Goal: Task Accomplishment & Management: Manage account settings

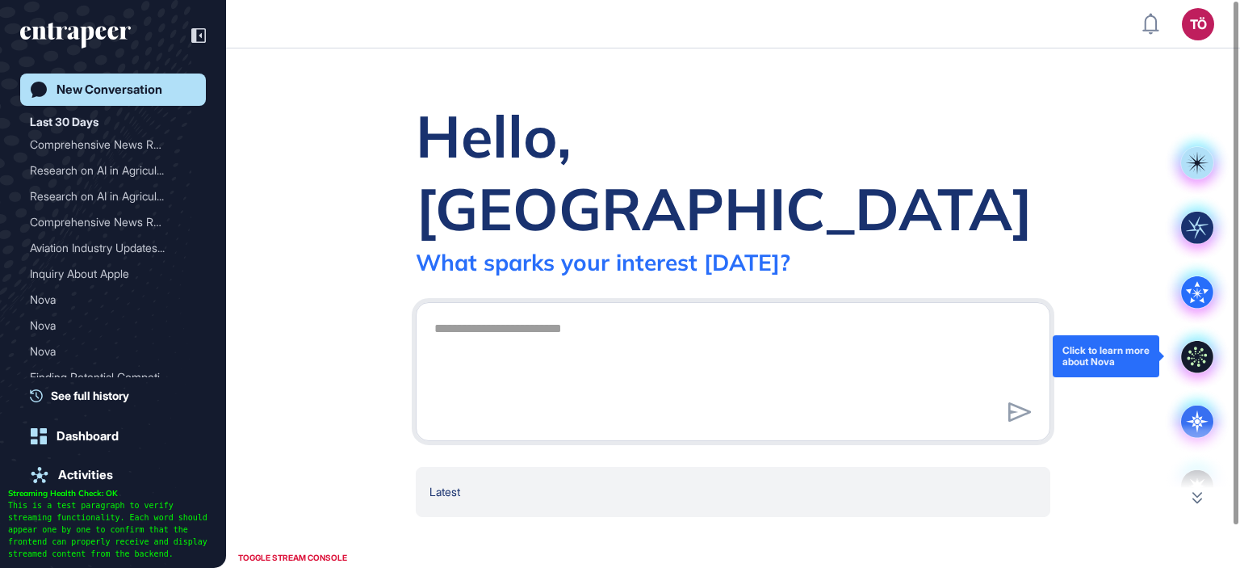
click at [1198, 348] on icon at bounding box center [1197, 357] width 32 height 32
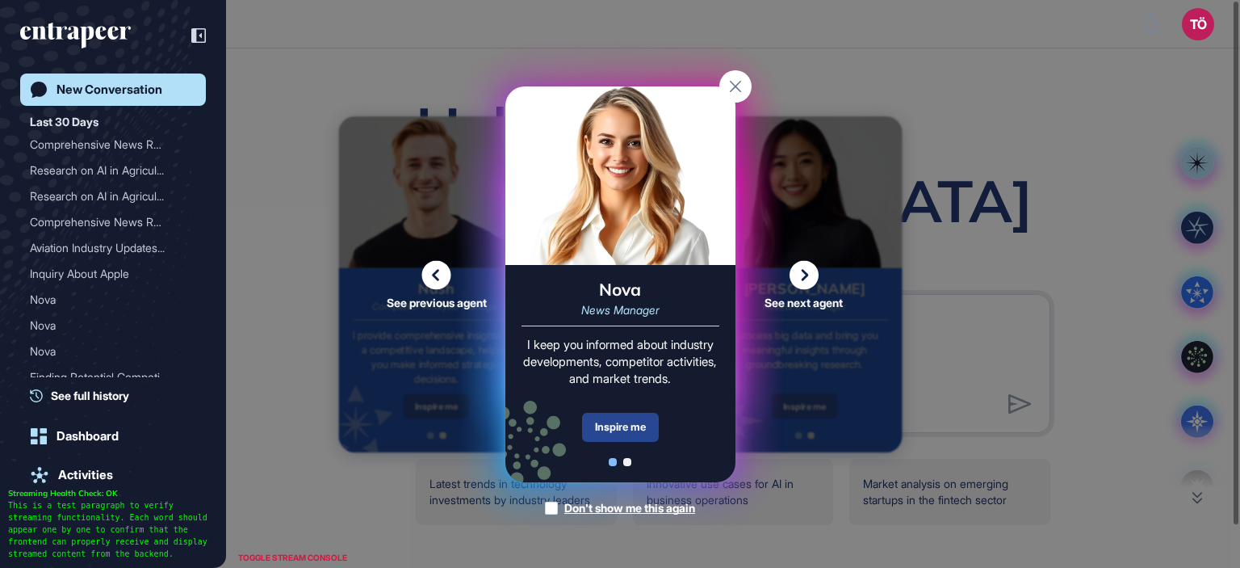
click at [627, 429] on div "Inspire me" at bounding box center [620, 427] width 77 height 29
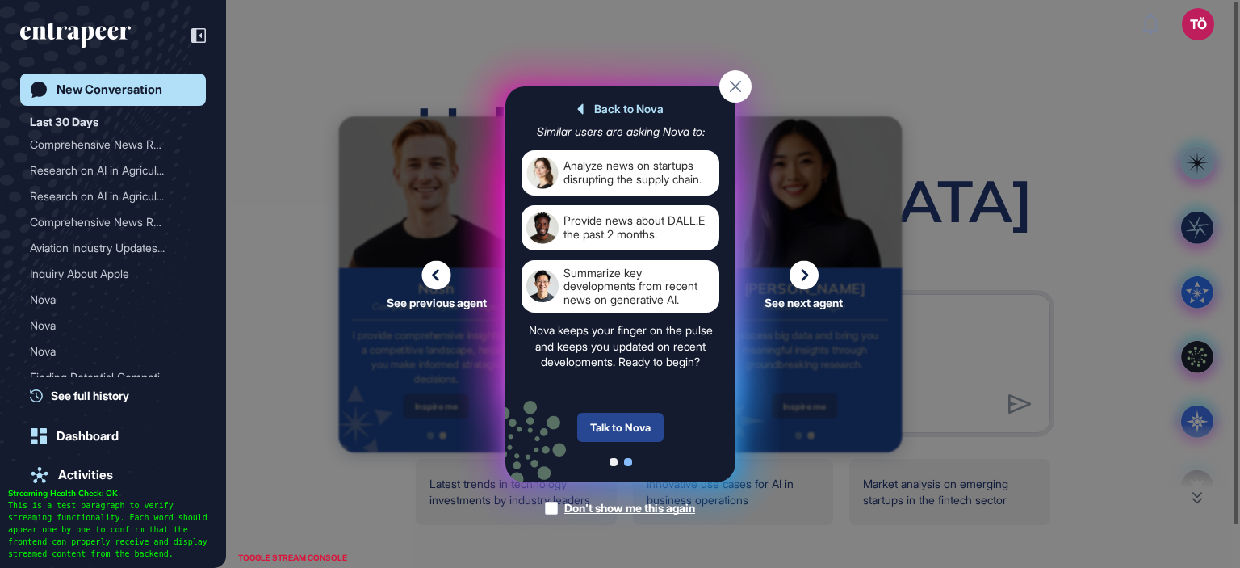
click at [629, 422] on div "Talk to Nova" at bounding box center [620, 427] width 86 height 29
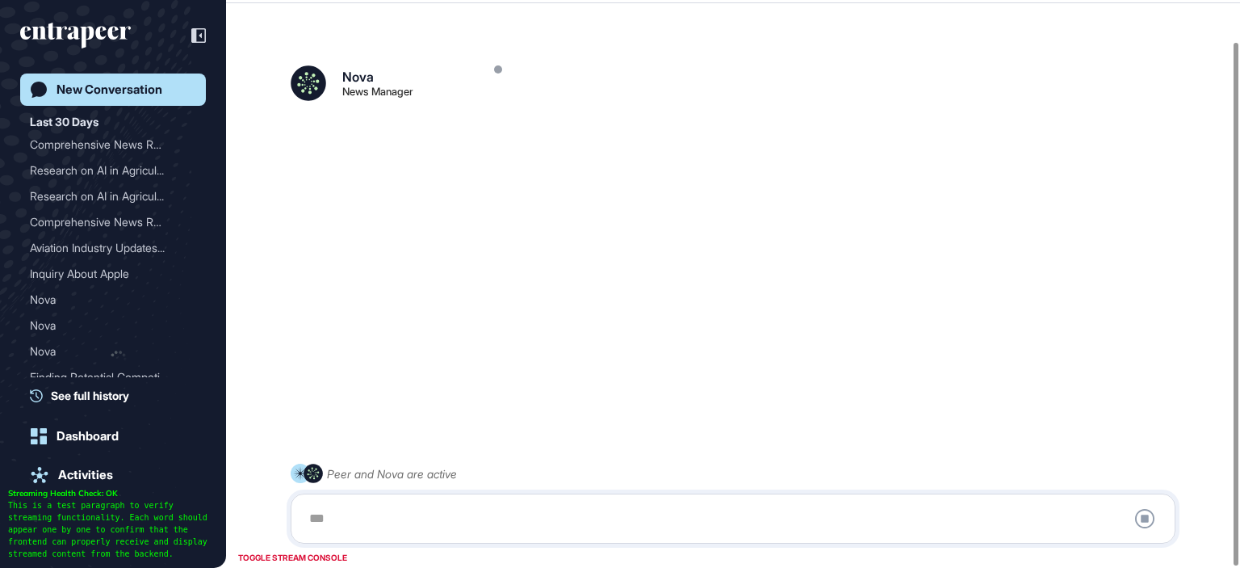
scroll to position [45, 0]
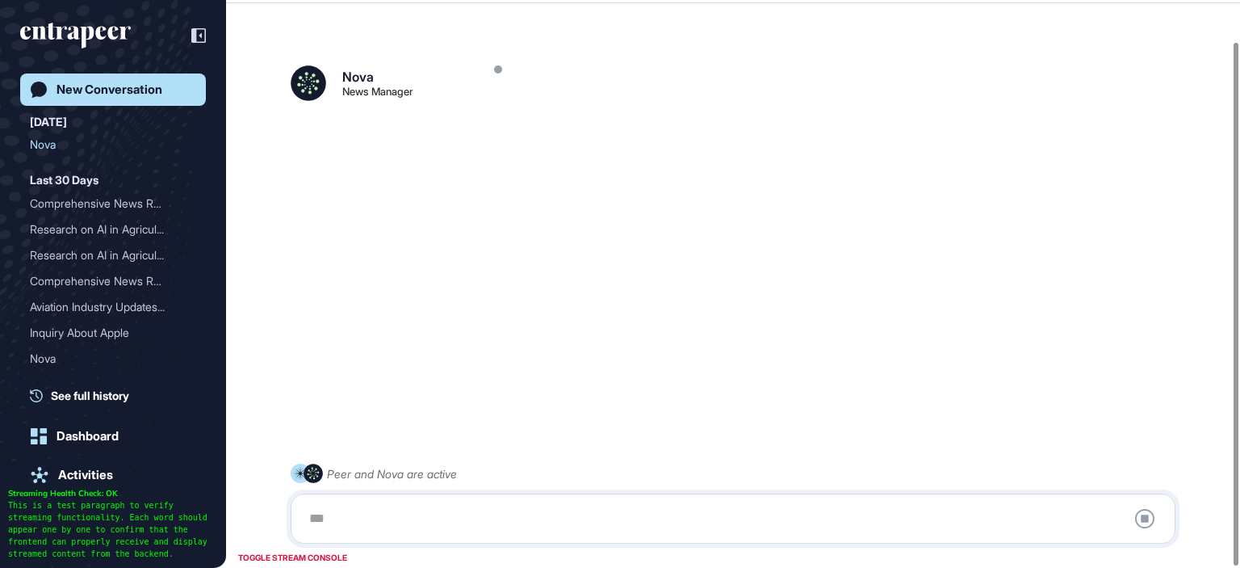
click at [555, 508] on div at bounding box center [733, 518] width 867 height 32
click at [328, 504] on div at bounding box center [733, 518] width 867 height 32
click at [333, 515] on div at bounding box center [733, 518] width 867 height 32
click at [334, 516] on div at bounding box center [733, 518] width 867 height 32
click at [344, 513] on div at bounding box center [733, 518] width 867 height 32
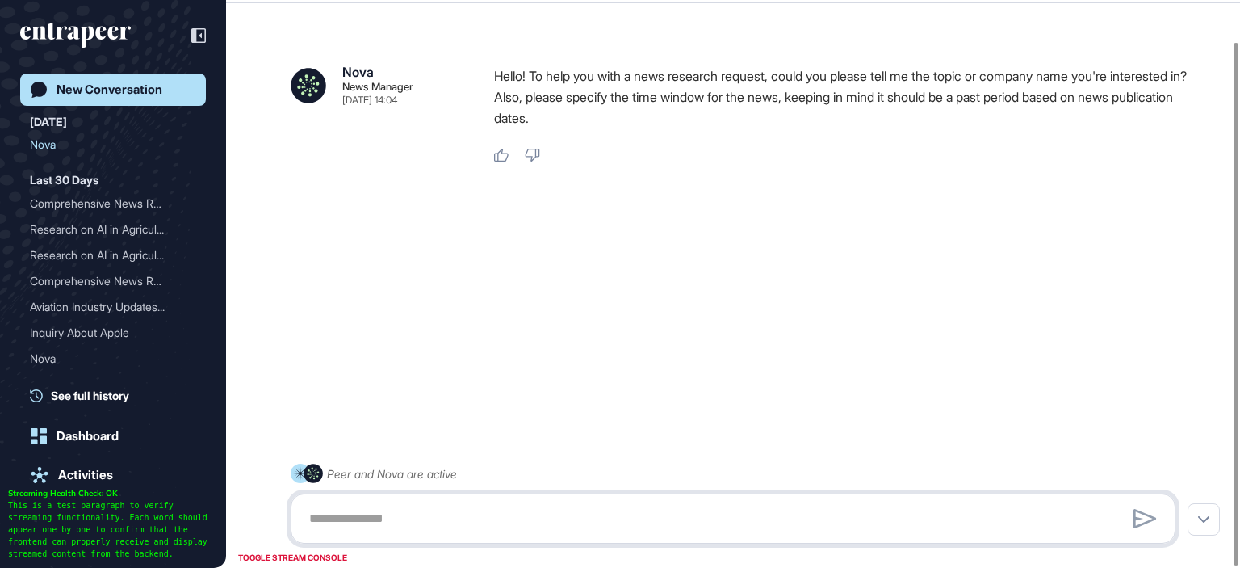
click at [352, 519] on textarea at bounding box center [733, 518] width 867 height 32
type textarea "**********"
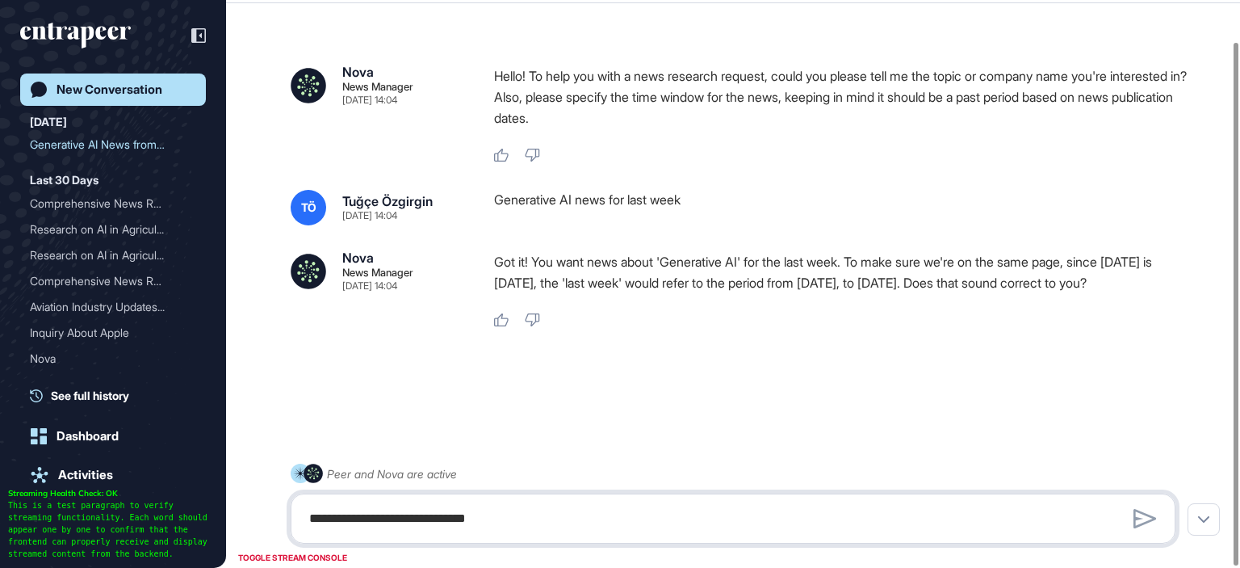
click at [594, 503] on textarea "**********" at bounding box center [733, 518] width 867 height 32
type textarea "***"
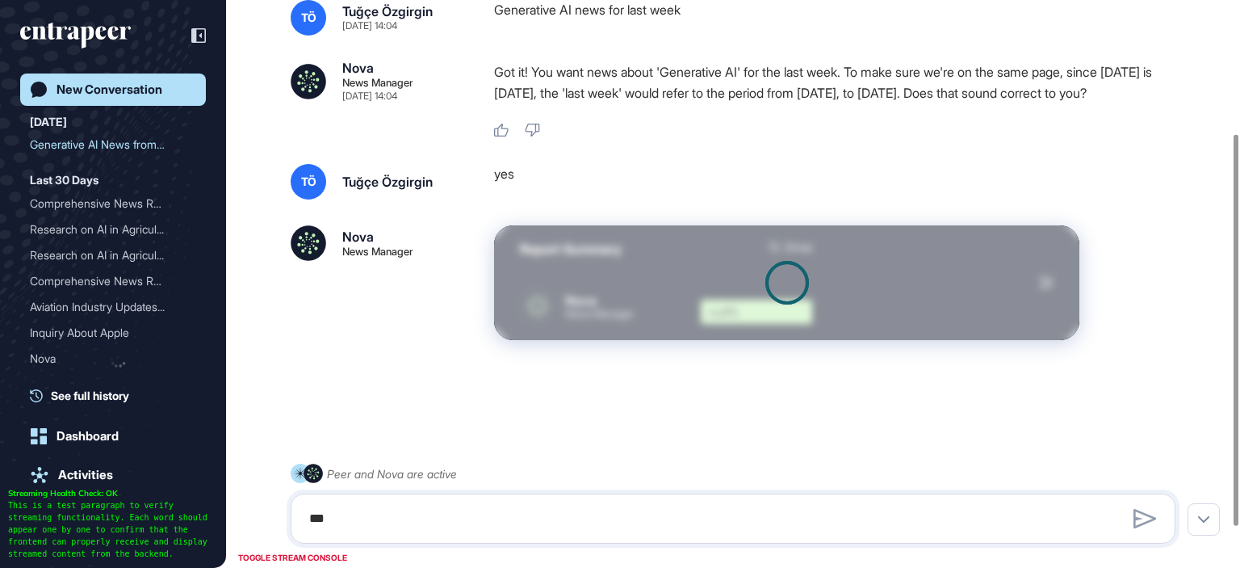
scroll to position [252, 0]
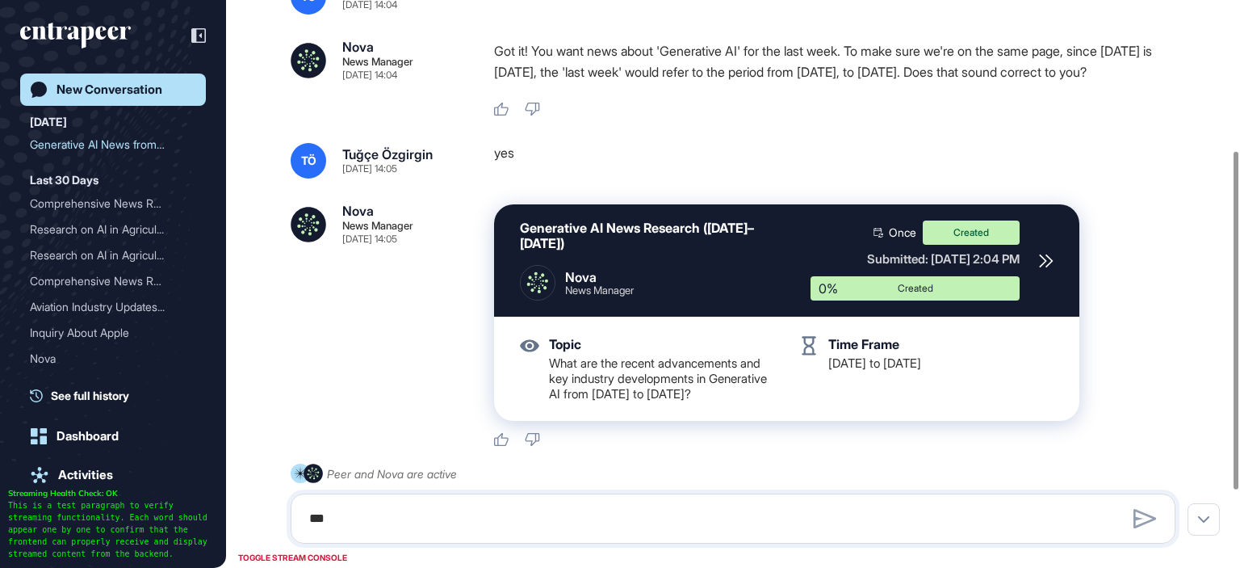
click at [1043, 266] on icon at bounding box center [1046, 260] width 12 height 12
click at [1039, 268] on icon at bounding box center [1046, 261] width 15 height 15
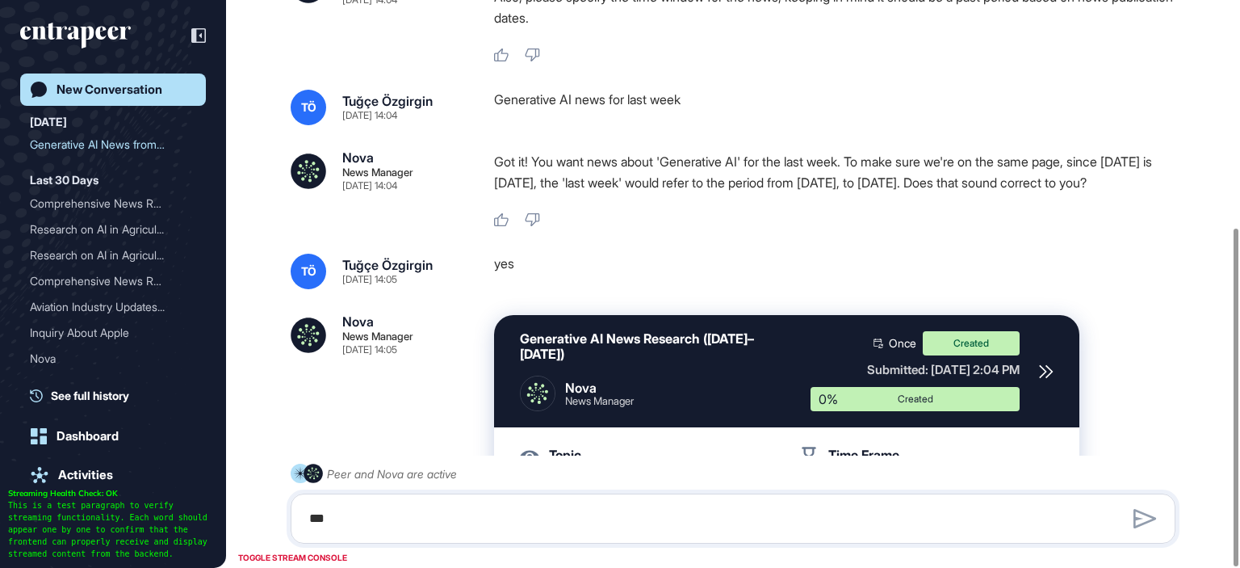
scroll to position [381, 0]
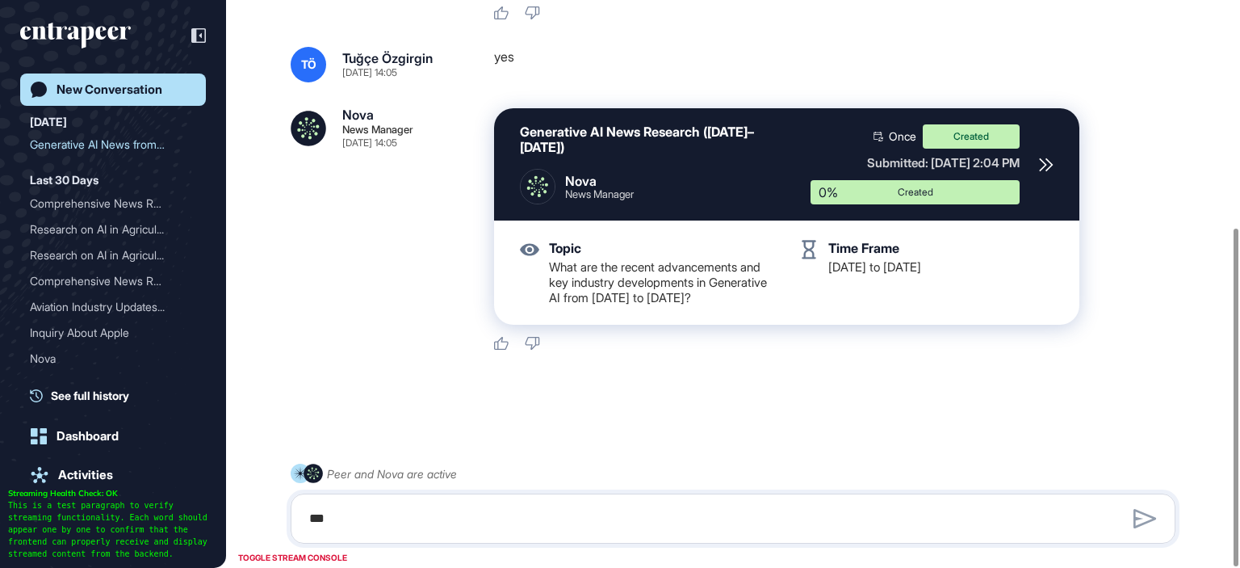
click at [1042, 157] on icon at bounding box center [1046, 164] width 15 height 15
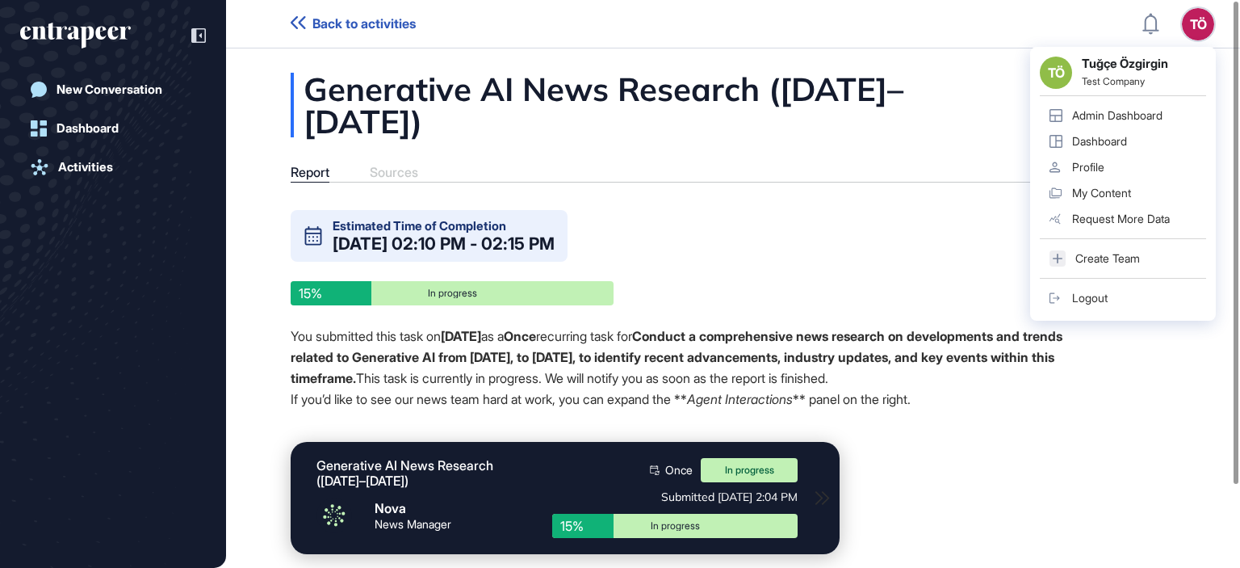
click at [1134, 119] on div "Admin Dashboard" at bounding box center [1117, 115] width 90 height 13
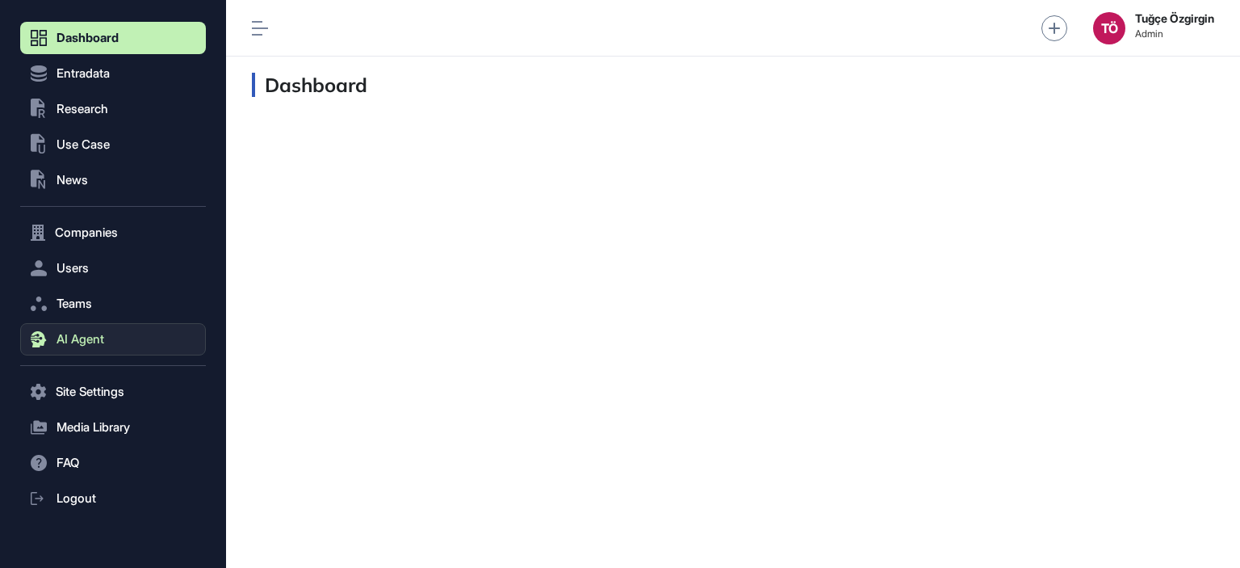
scroll to position [55, 0]
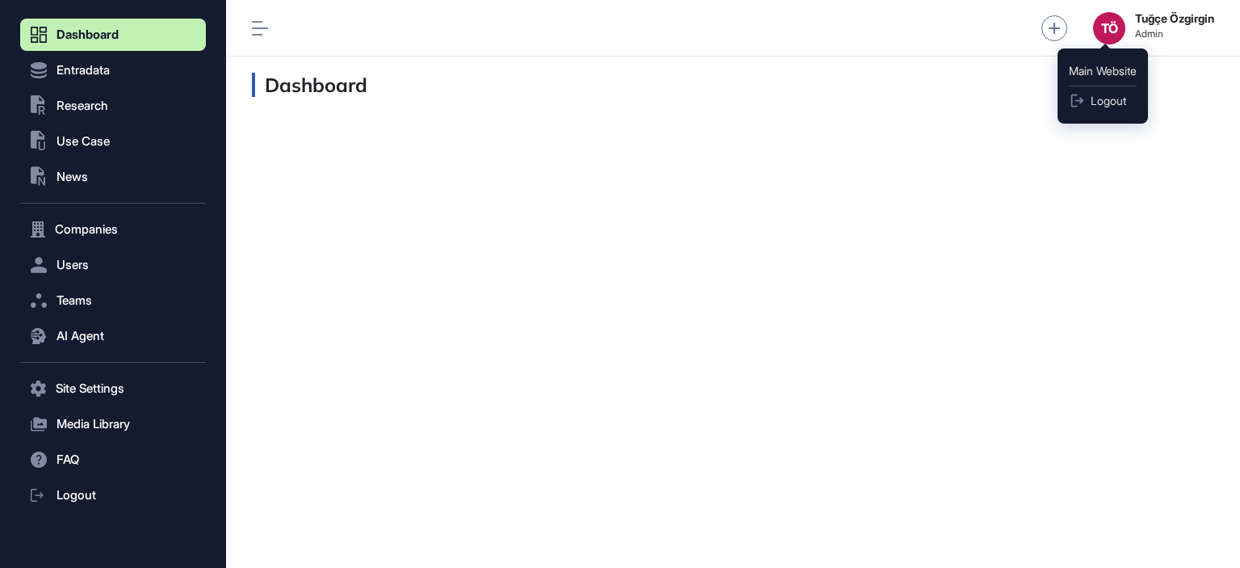
click at [1093, 24] on div "TÖ" at bounding box center [1109, 28] width 32 height 32
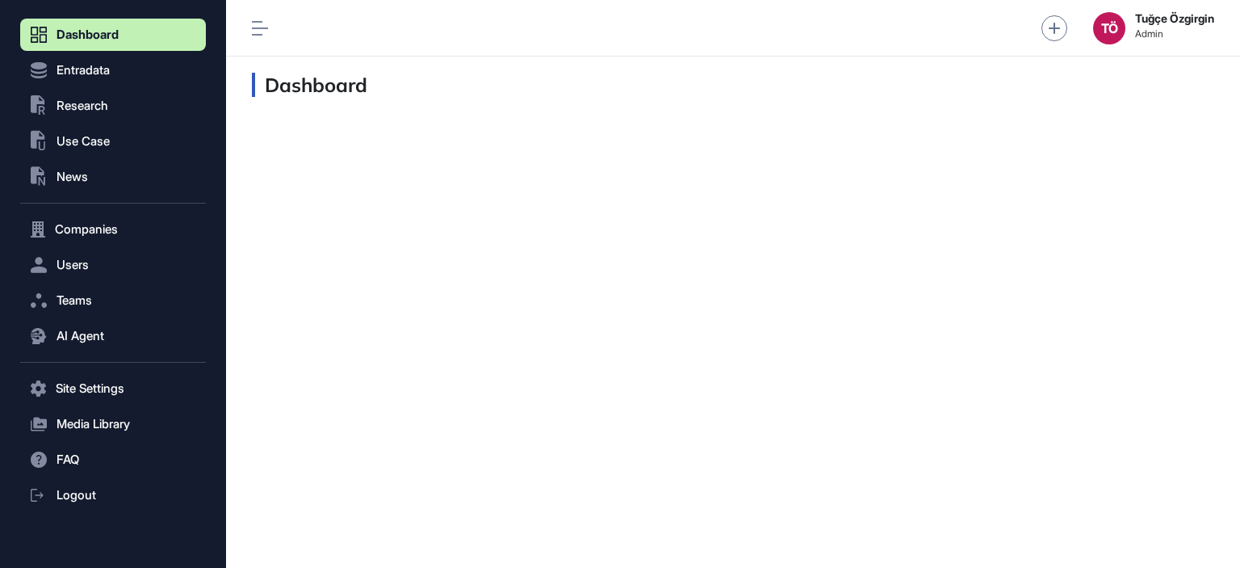
click at [1121, 27] on div "TÖ" at bounding box center [1109, 28] width 32 height 32
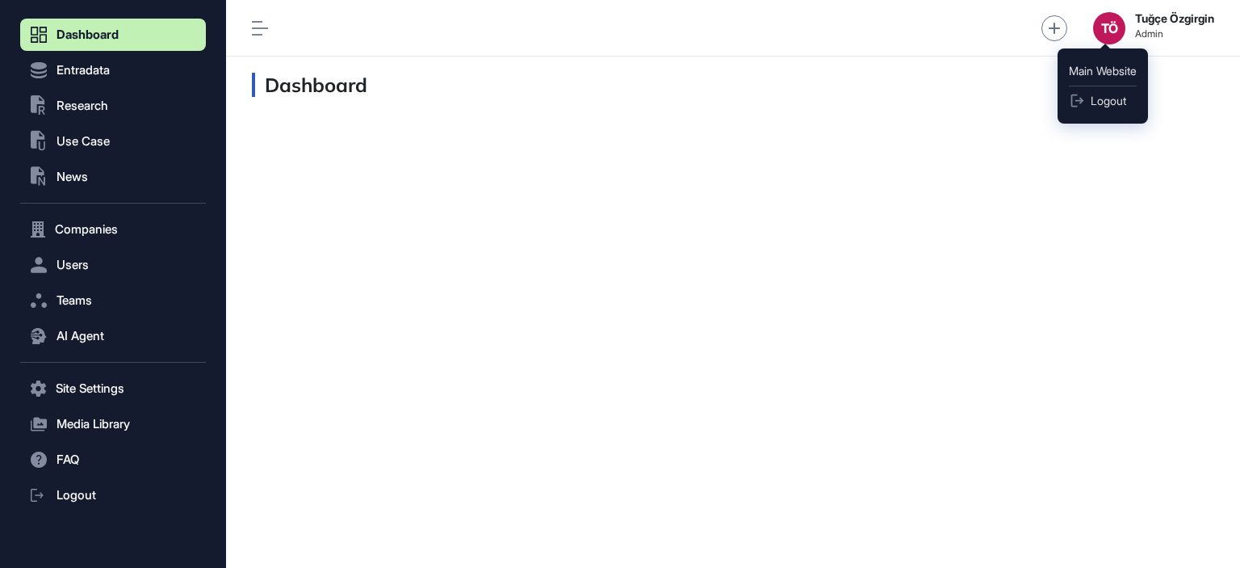
click at [1113, 26] on div "TÖ" at bounding box center [1109, 28] width 32 height 32
click at [1117, 65] on link "Main Website" at bounding box center [1103, 70] width 90 height 19
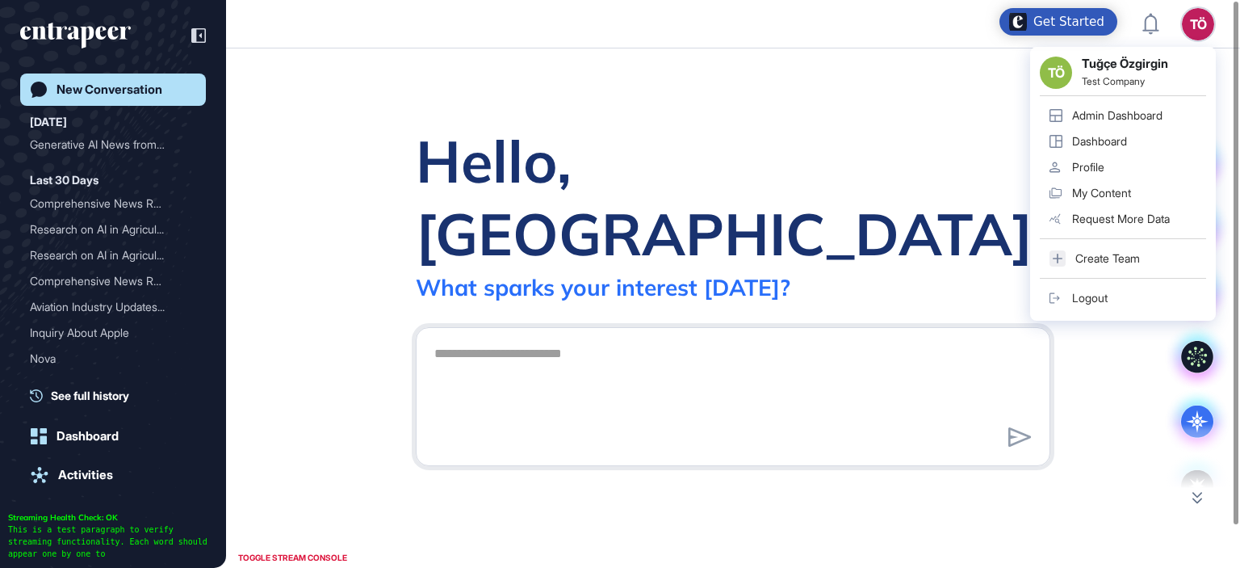
click at [1134, 170] on link "Profile" at bounding box center [1123, 167] width 166 height 26
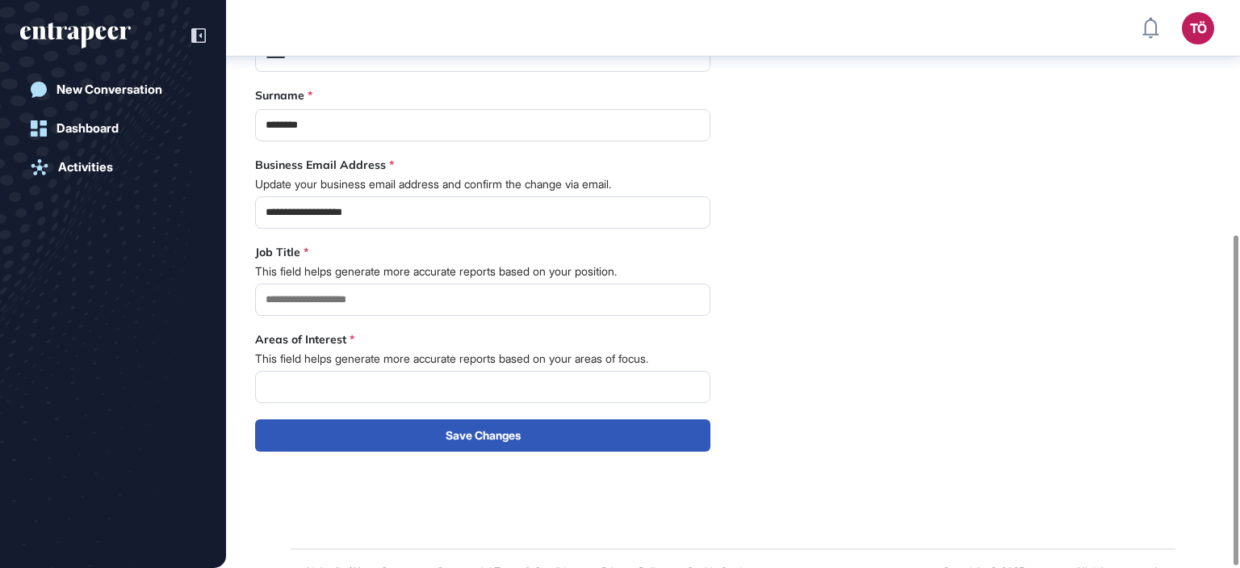
scroll to position [403, 0]
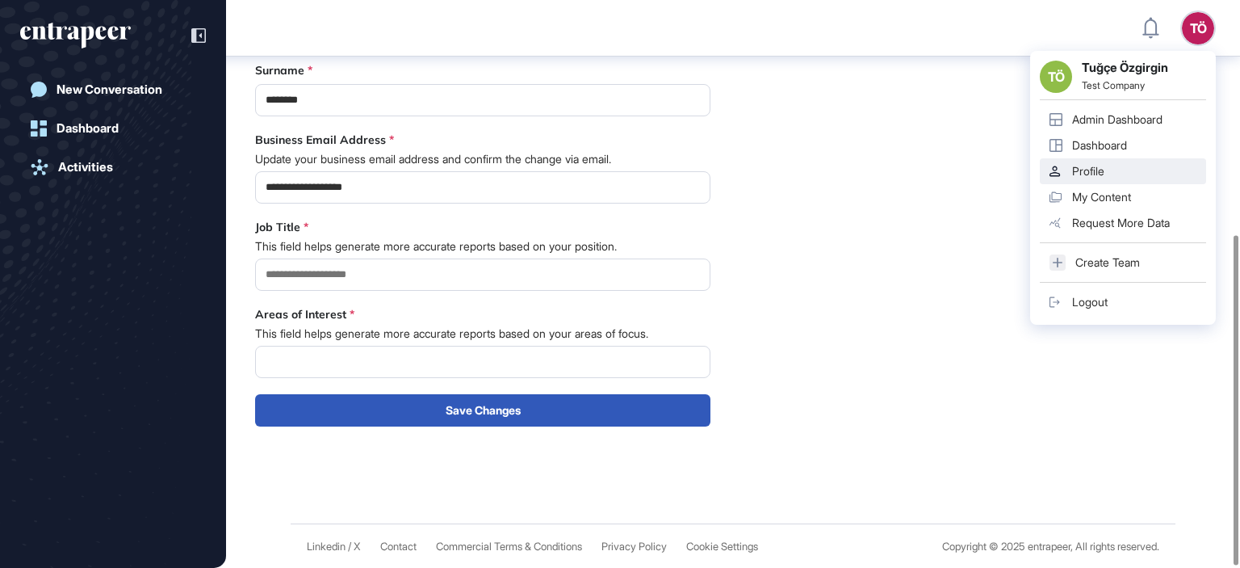
click at [1146, 109] on link "Admin Dashboard" at bounding box center [1123, 120] width 166 height 26
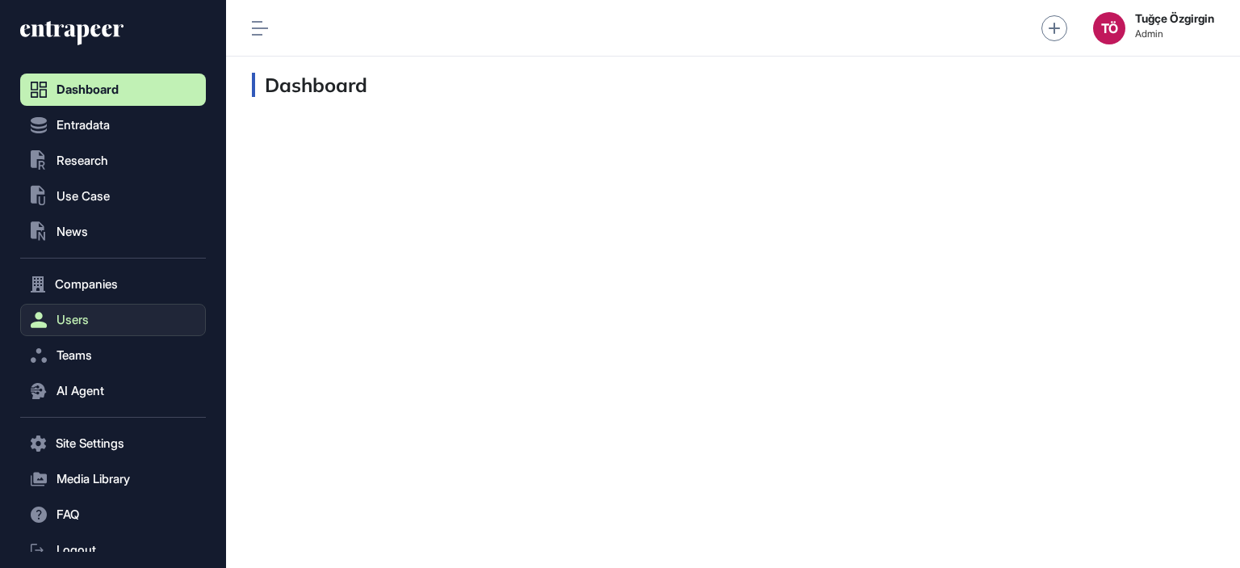
click at [98, 311] on button "Users" at bounding box center [113, 320] width 186 height 32
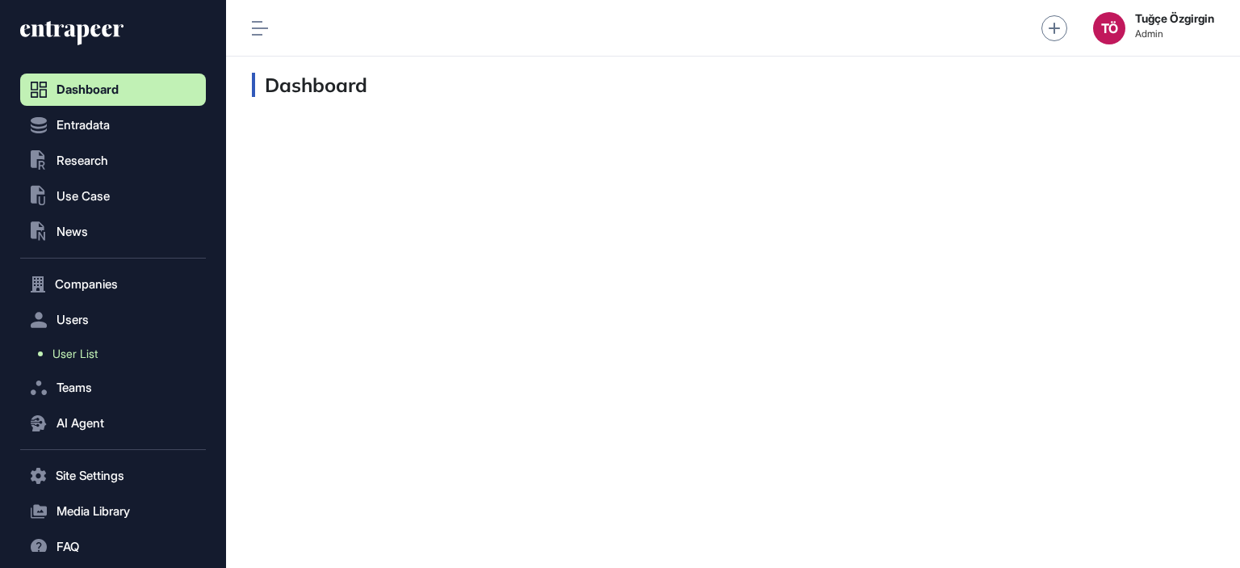
click at [101, 346] on link "User List" at bounding box center [117, 353] width 178 height 29
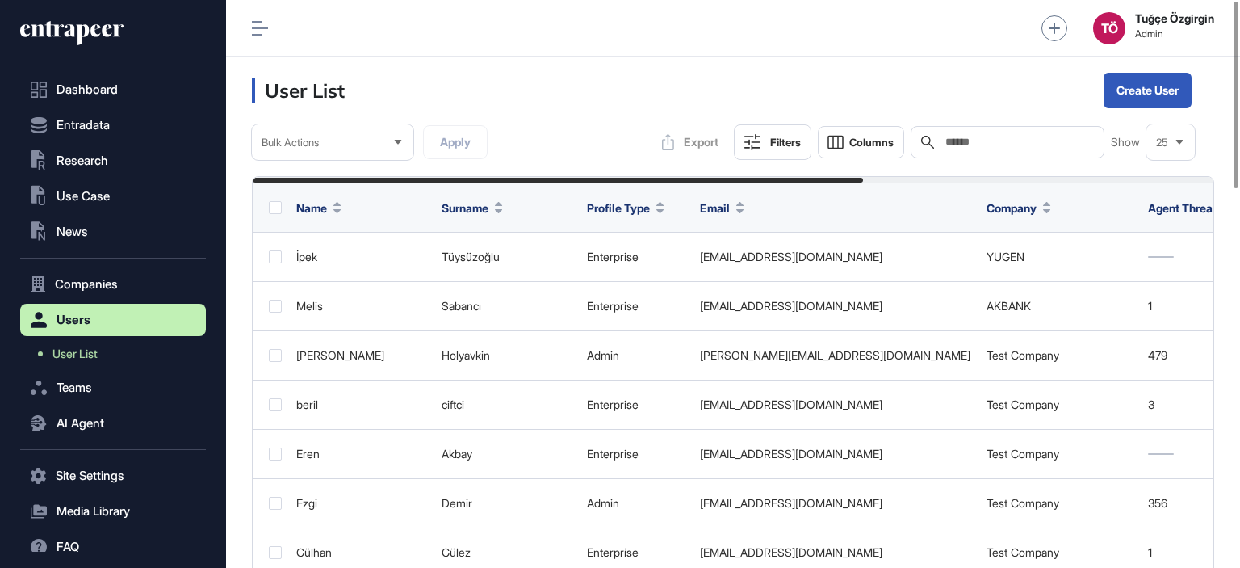
click at [988, 141] on input "text" at bounding box center [1019, 142] width 150 height 13
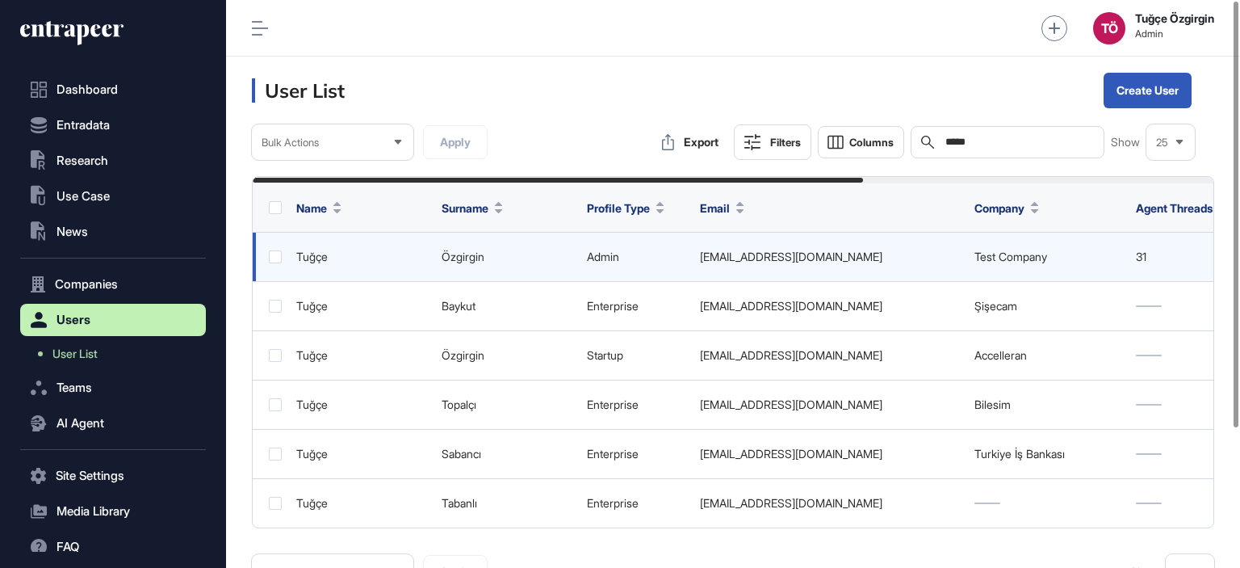
type input "*****"
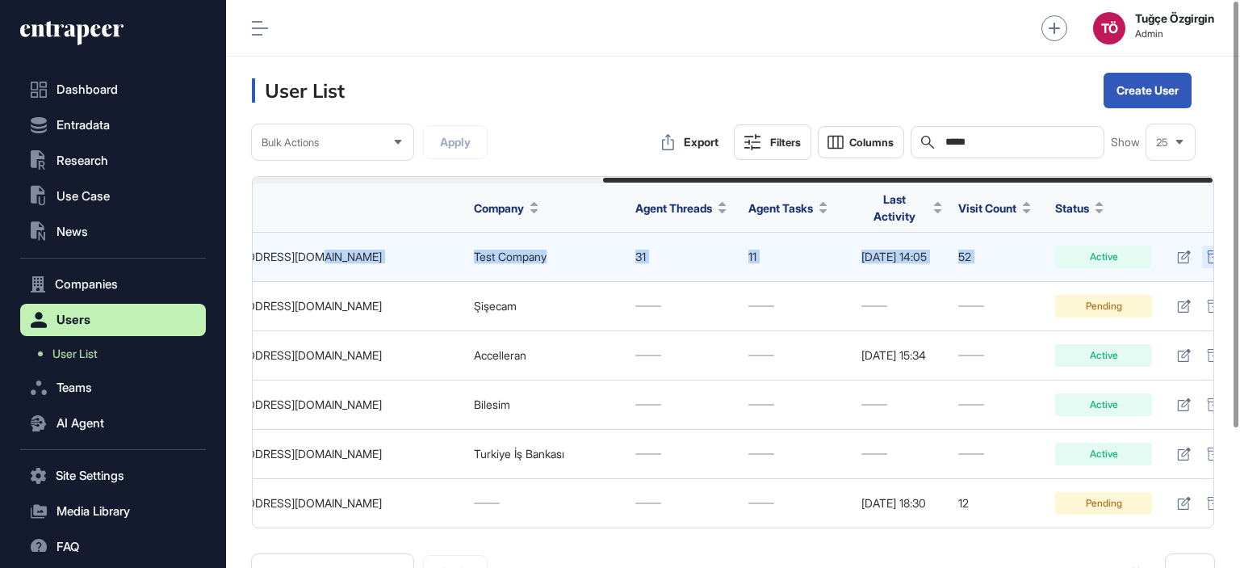
scroll to position [0, 551]
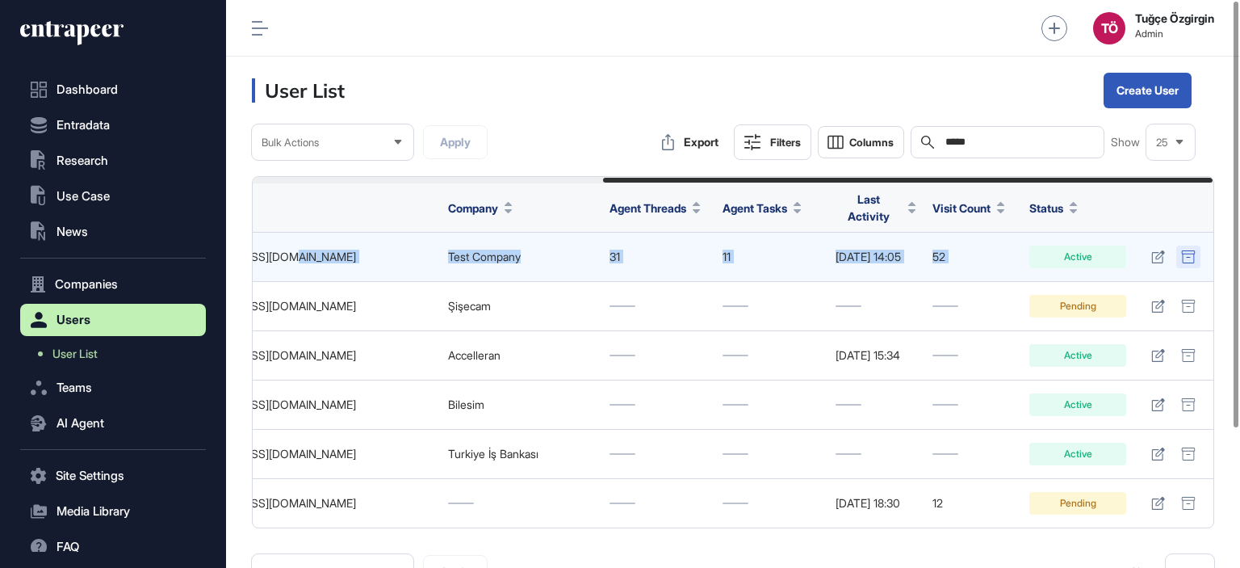
drag, startPoint x: 891, startPoint y: 252, endPoint x: 1209, endPoint y: 248, distance: 317.3
click at [1209, 248] on tr "Tuğçe Özgirgin admin tugce@entrapeer.com Test Company 31 11 Oct 10, 2025 14:05 …" at bounding box center [469, 257] width 1487 height 49
click at [1159, 250] on icon at bounding box center [1158, 256] width 14 height 13
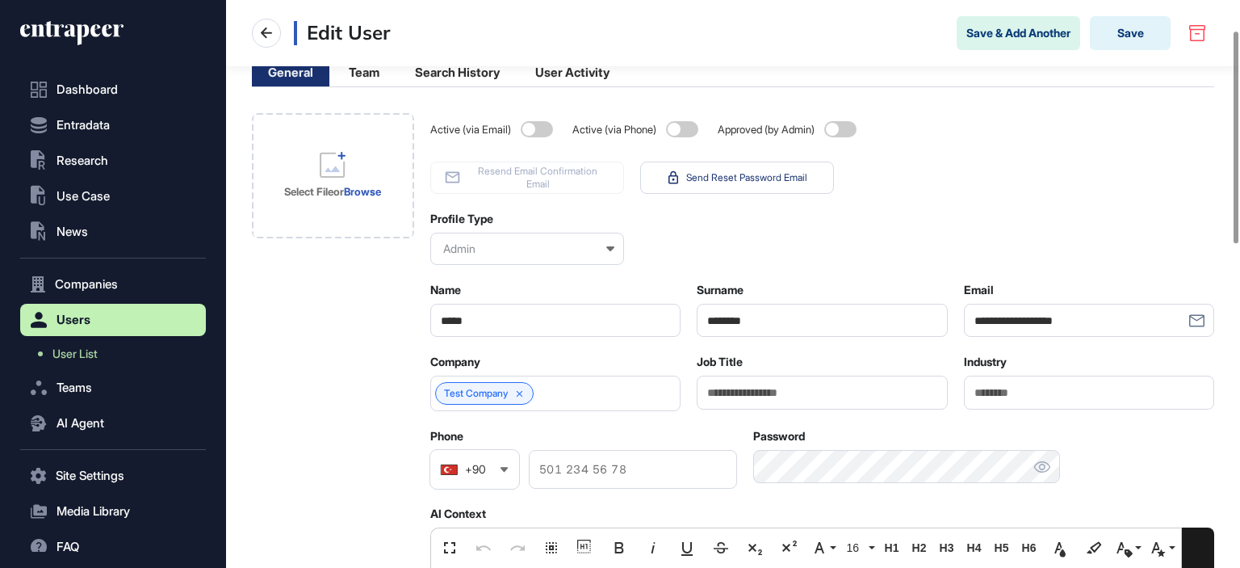
scroll to position [81, 0]
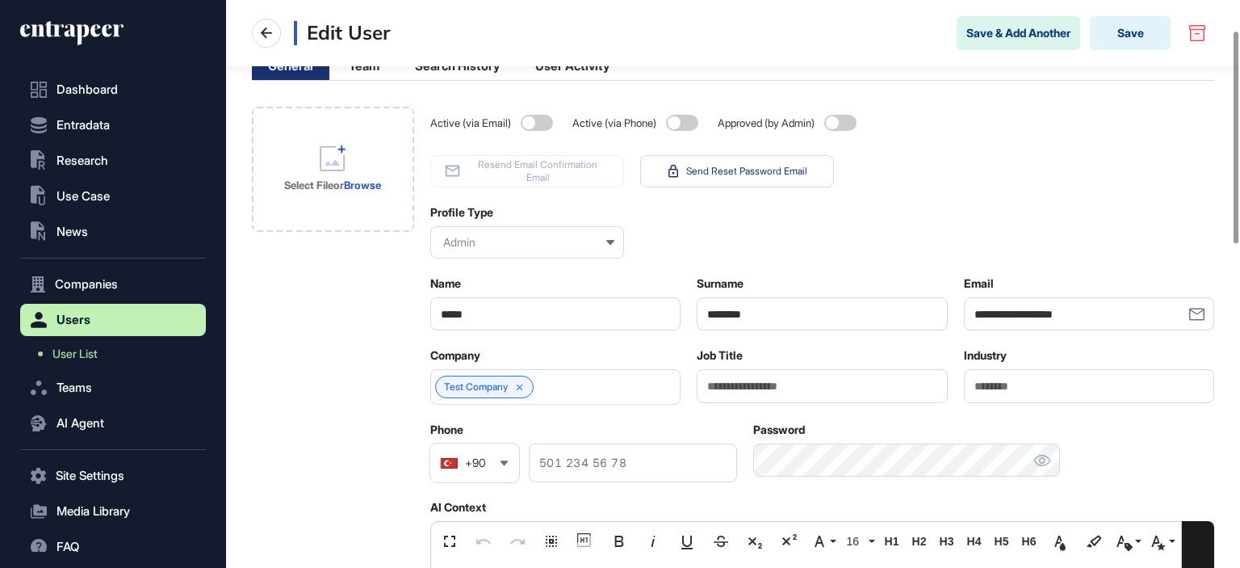
click at [555, 387] on div "Test Company" at bounding box center [555, 387] width 251 height 36
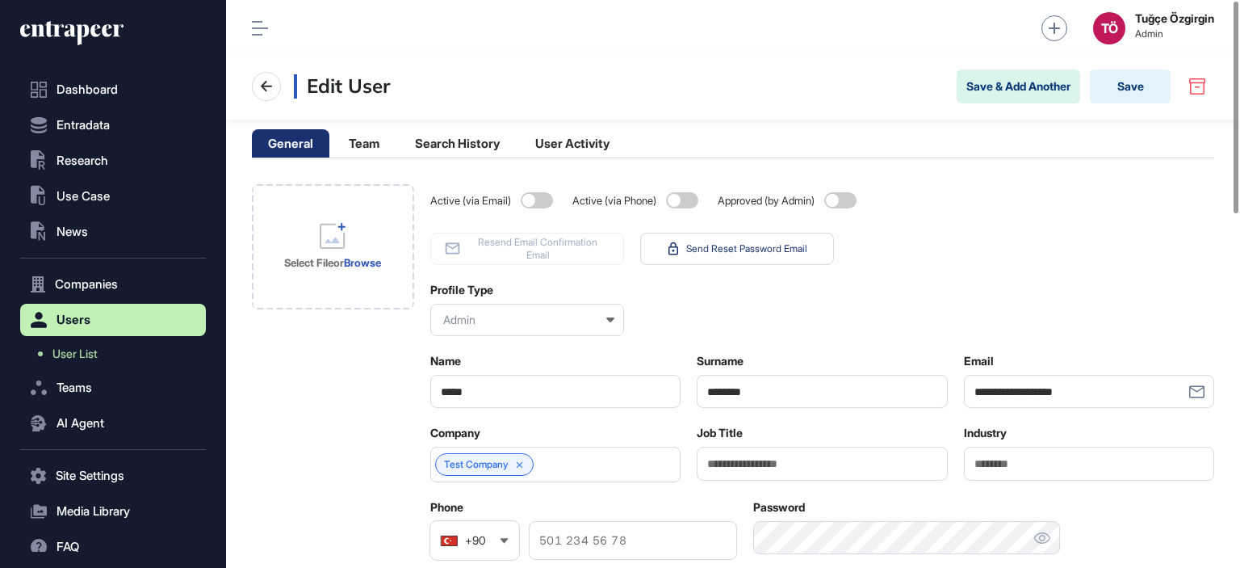
scroll to position [0, 0]
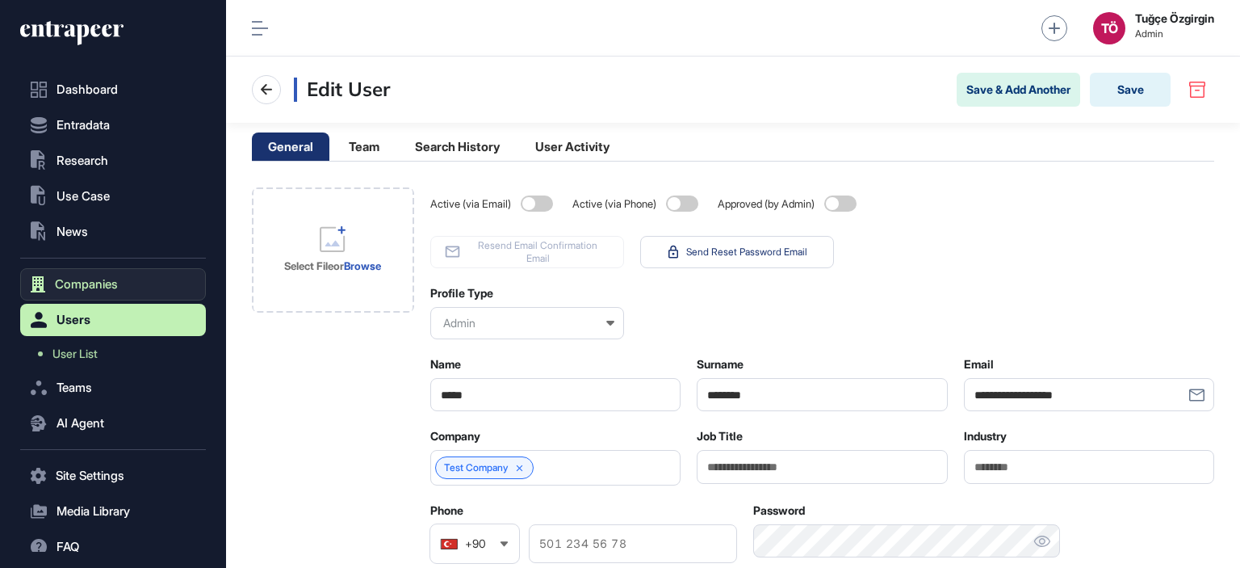
click at [103, 274] on button "Companies" at bounding box center [113, 284] width 186 height 32
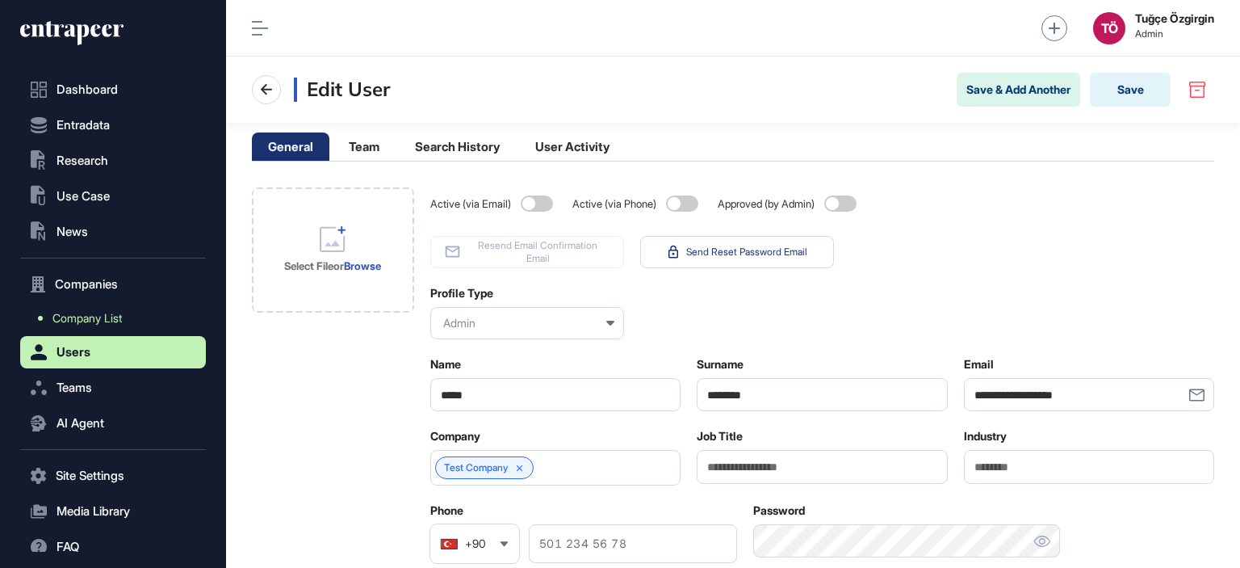
click at [107, 312] on span "Company List" at bounding box center [86, 318] width 69 height 13
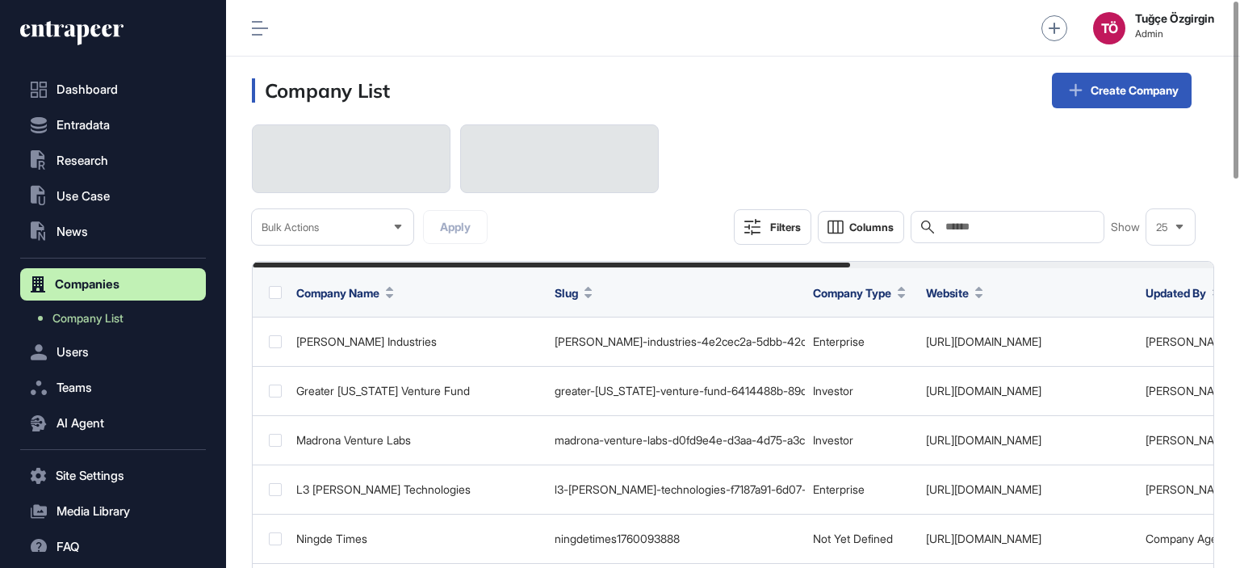
click at [1013, 231] on input "text" at bounding box center [1019, 226] width 150 height 13
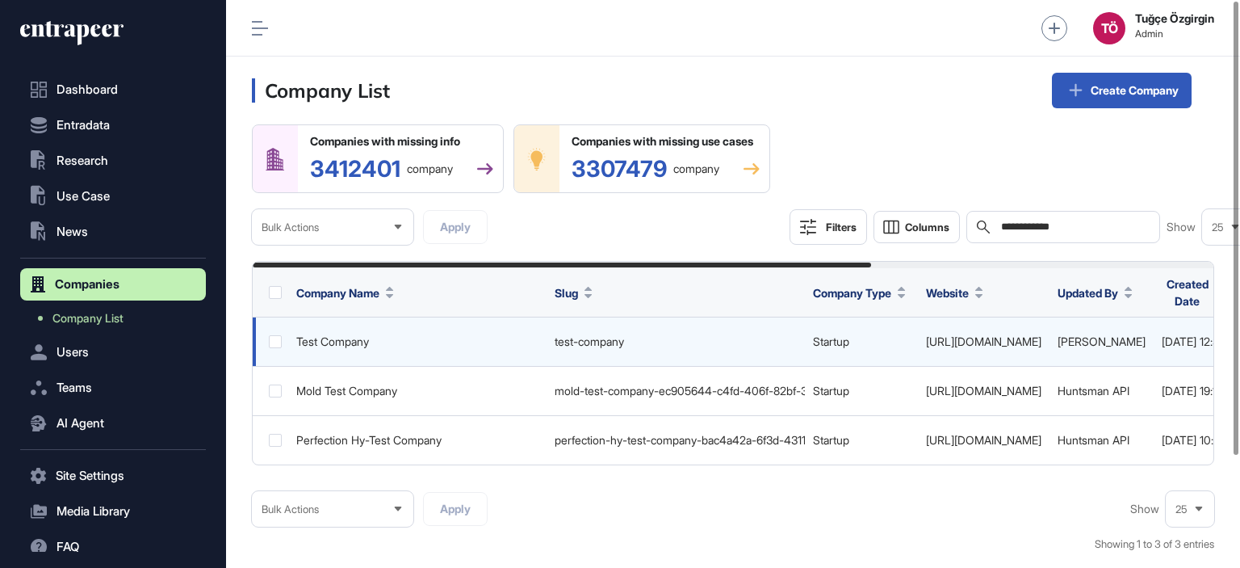
type input "**********"
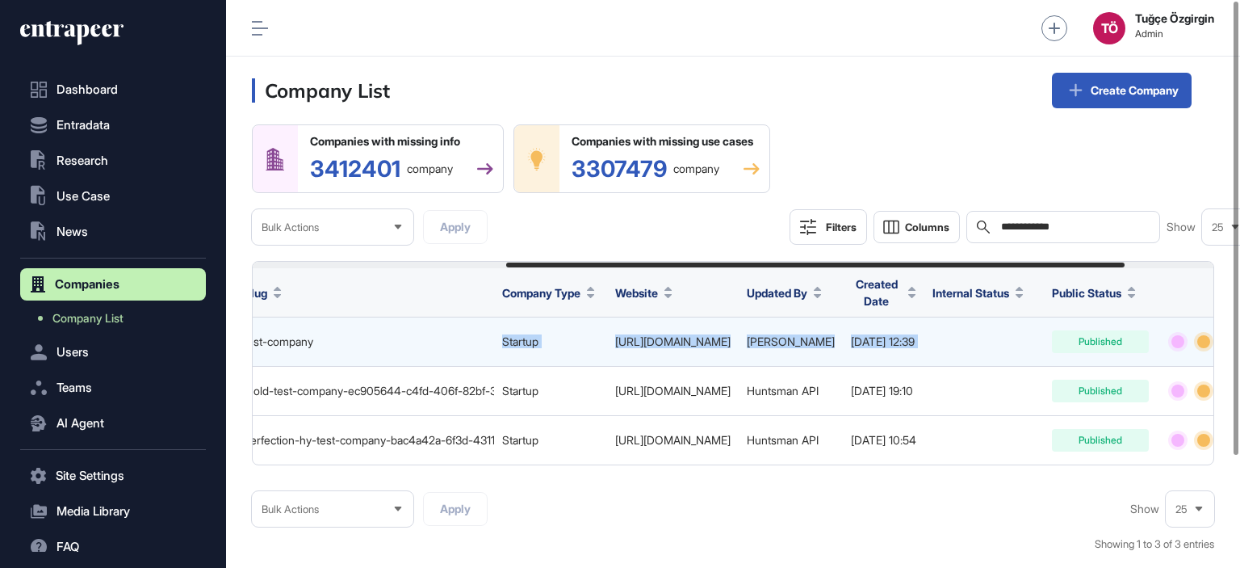
scroll to position [0, 531]
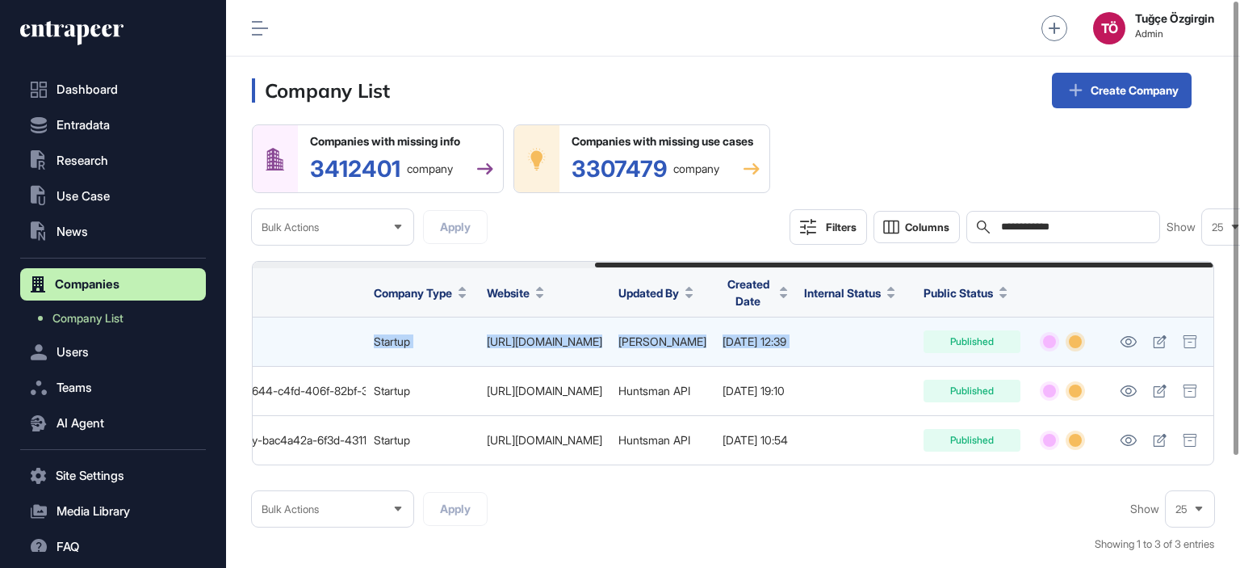
drag, startPoint x: 772, startPoint y: 366, endPoint x: 1015, endPoint y: 363, distance: 243.0
click at [1015, 363] on tr "Test Company test-company Startup https://www.test.com Naciye Ozcan 2025-10-10 …" at bounding box center [514, 341] width 1400 height 49
click at [913, 364] on td at bounding box center [855, 341] width 119 height 49
click at [1163, 348] on icon at bounding box center [1159, 341] width 13 height 13
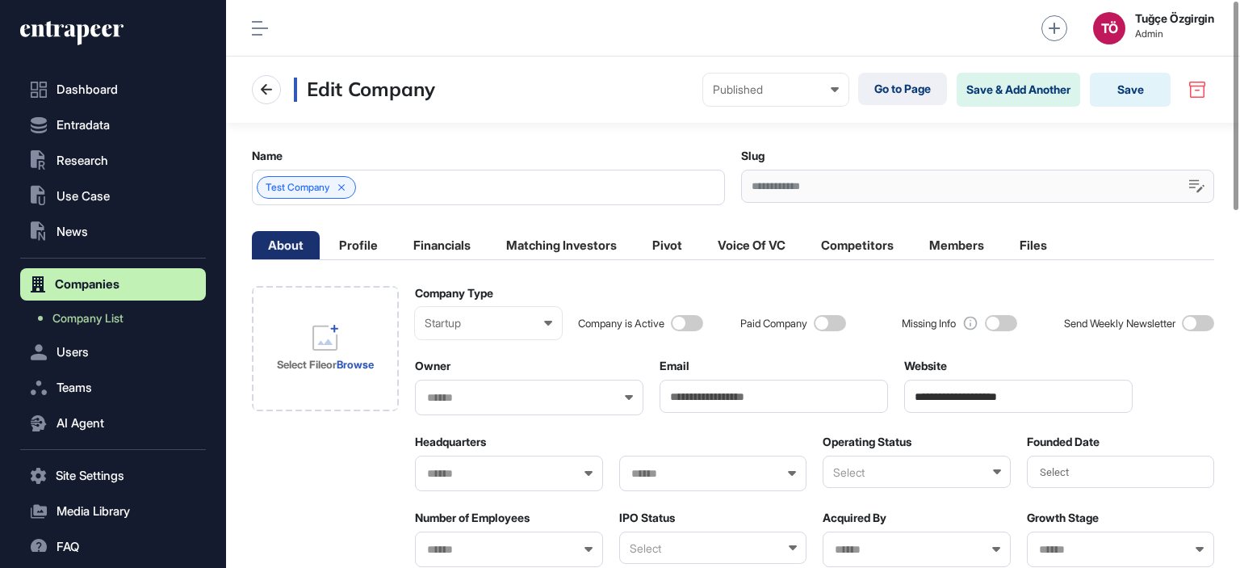
click at [1195, 321] on span at bounding box center [1198, 323] width 32 height 16
click at [1203, 321] on span at bounding box center [1198, 323] width 32 height 16
click at [1112, 85] on button "Save" at bounding box center [1130, 90] width 81 height 34
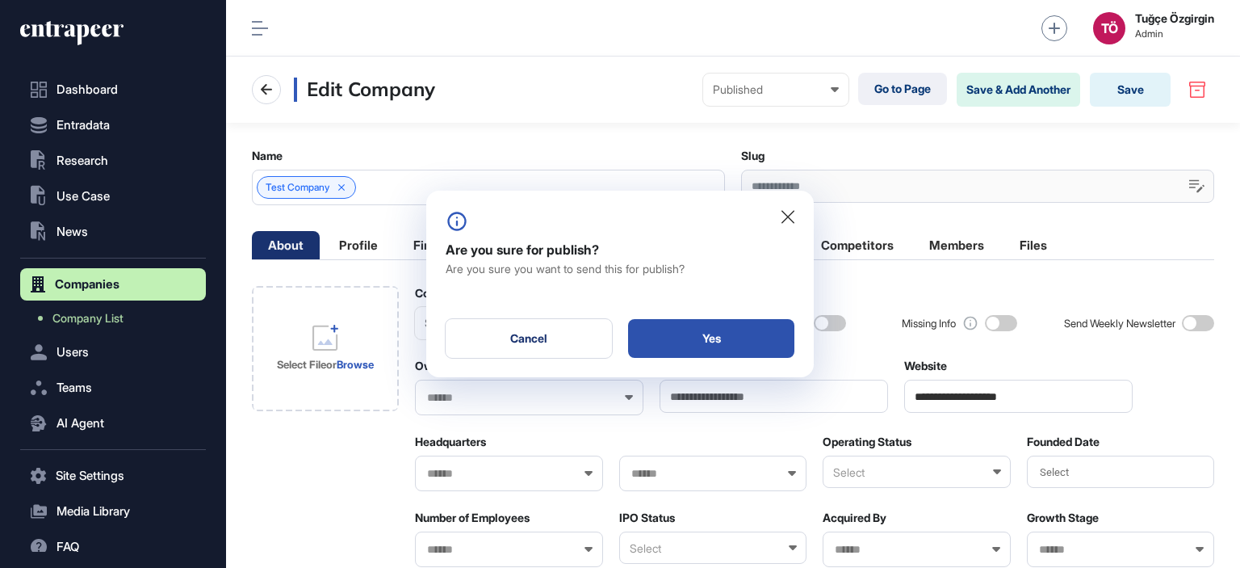
click at [733, 327] on div "Yes" at bounding box center [711, 338] width 166 height 39
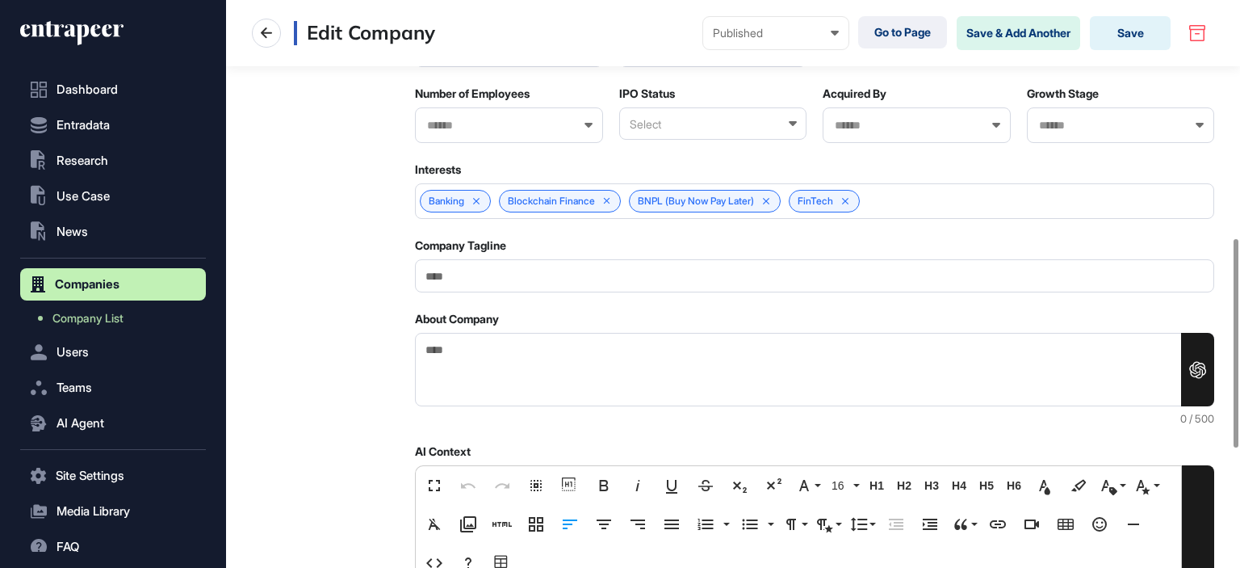
scroll to position [323, 0]
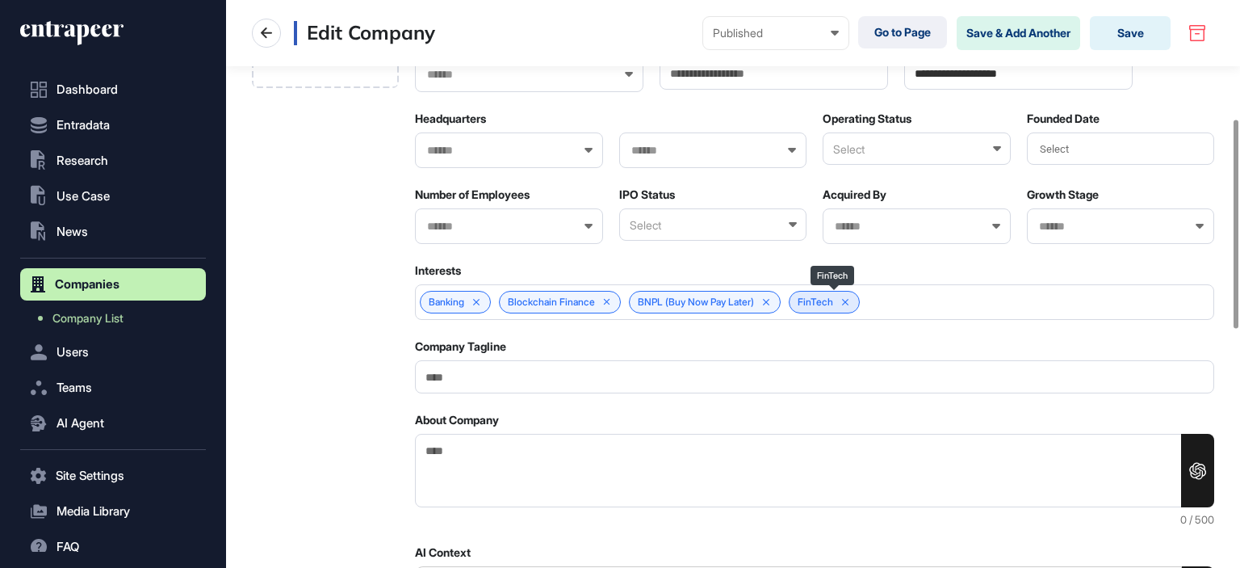
click at [851, 300] on icon at bounding box center [845, 301] width 11 height 11
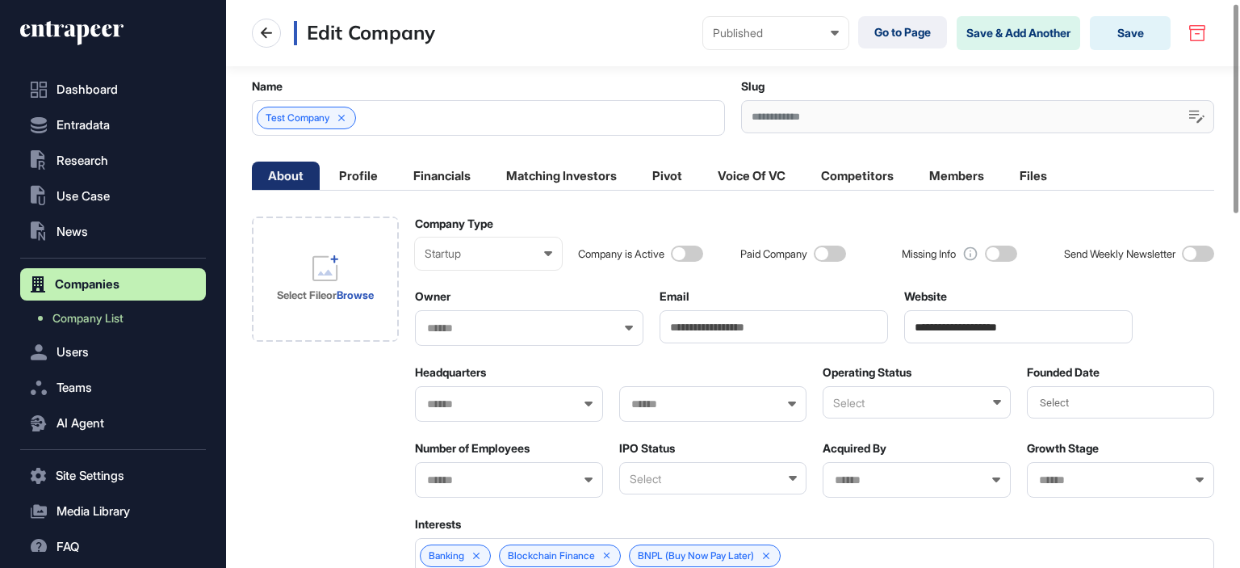
scroll to position [0, 0]
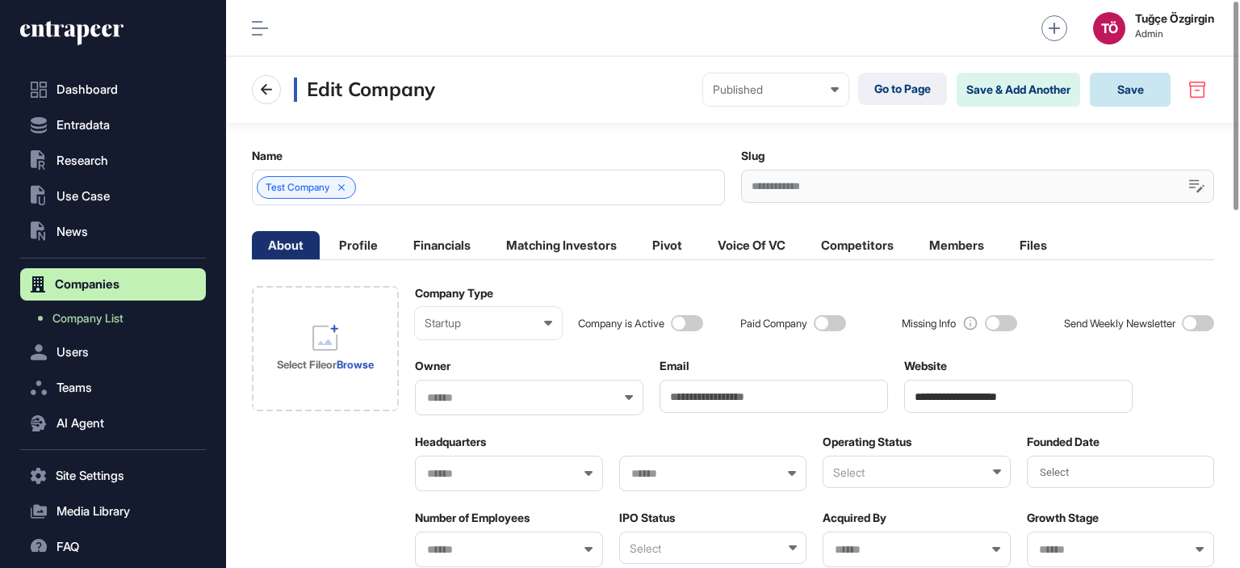
click at [1109, 93] on button "Save" at bounding box center [1130, 90] width 81 height 34
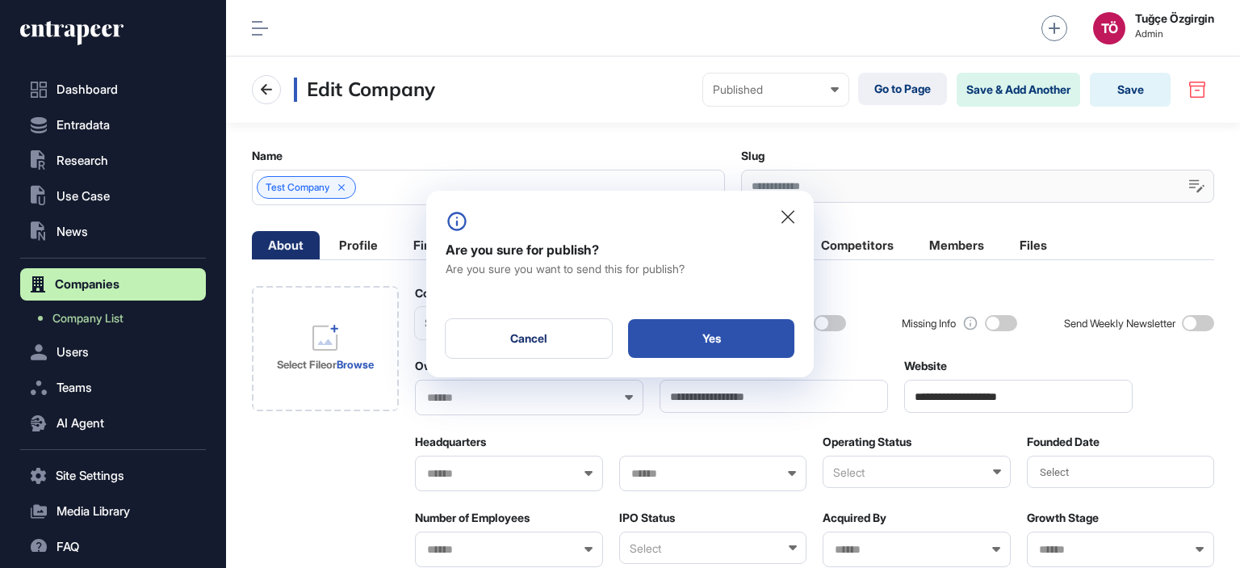
click at [733, 329] on div "Yes" at bounding box center [711, 338] width 166 height 39
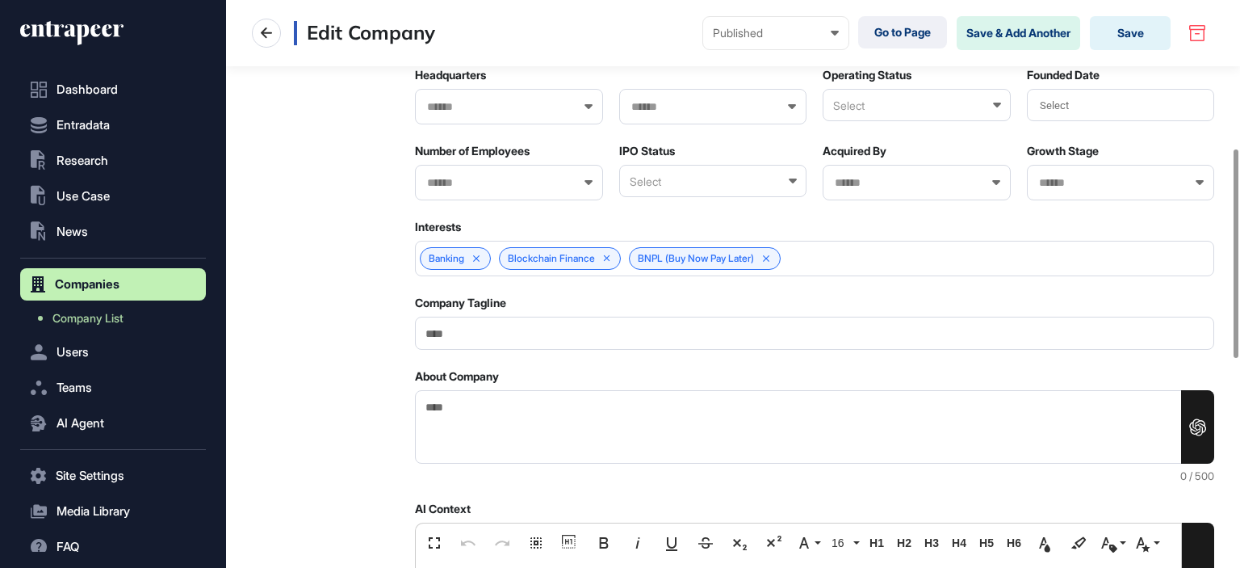
scroll to position [404, 0]
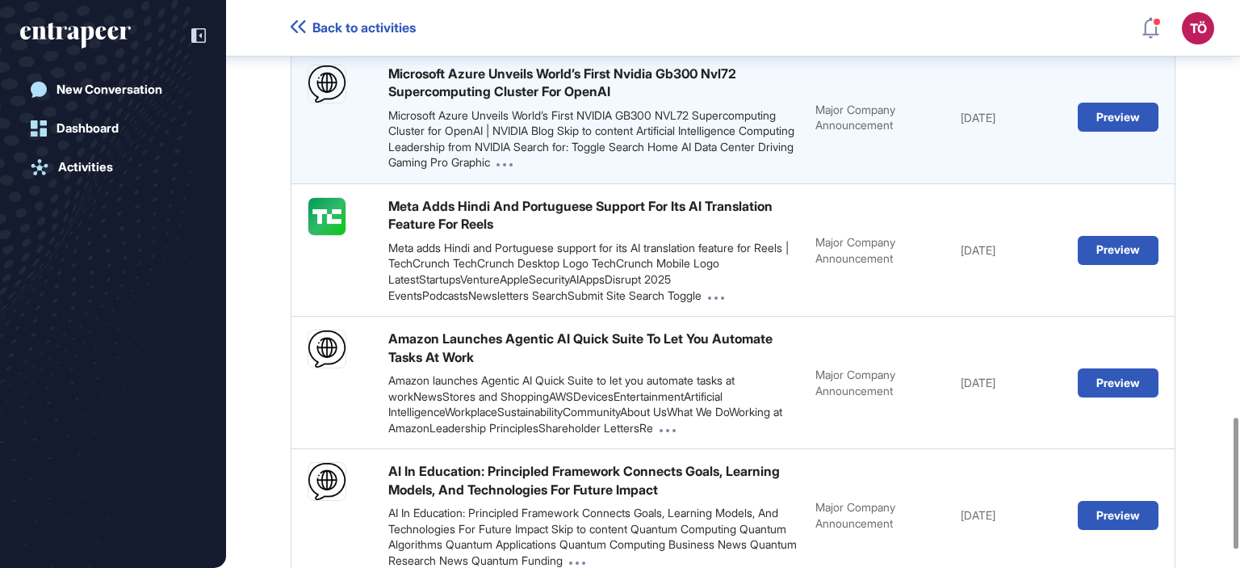
scroll to position [1888, 0]
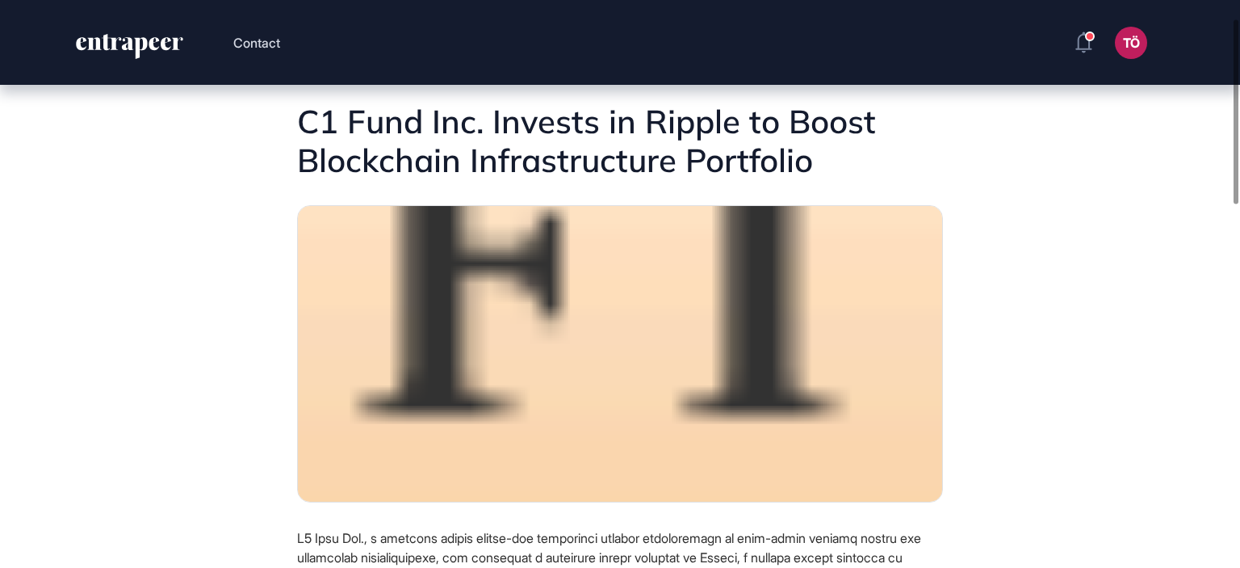
scroll to position [42, 0]
